Goal: Navigation & Orientation: Find specific page/section

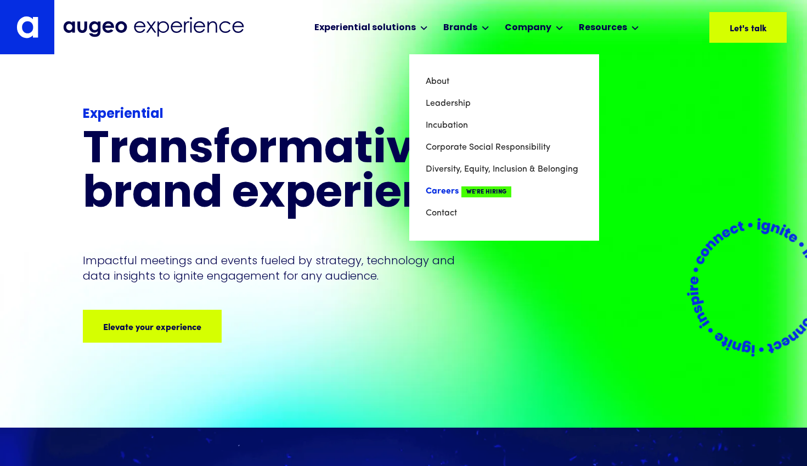
click at [435, 192] on link "Careers We're Hiring" at bounding box center [504, 192] width 157 height 22
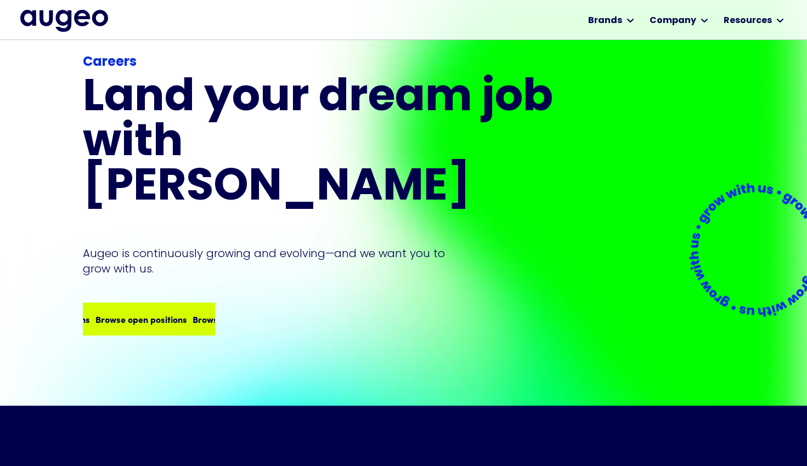
click at [170, 274] on div "Careers Land your dream job﻿ with Augeo Augeo is continuously growing and evolv…" at bounding box center [320, 194] width 474 height 283
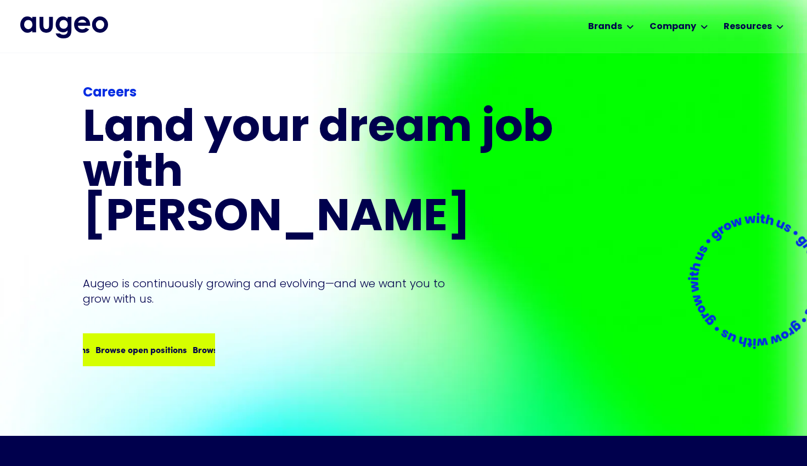
click at [171, 343] on div "Browse open positions" at bounding box center [140, 349] width 92 height 13
